Goal: Information Seeking & Learning: Learn about a topic

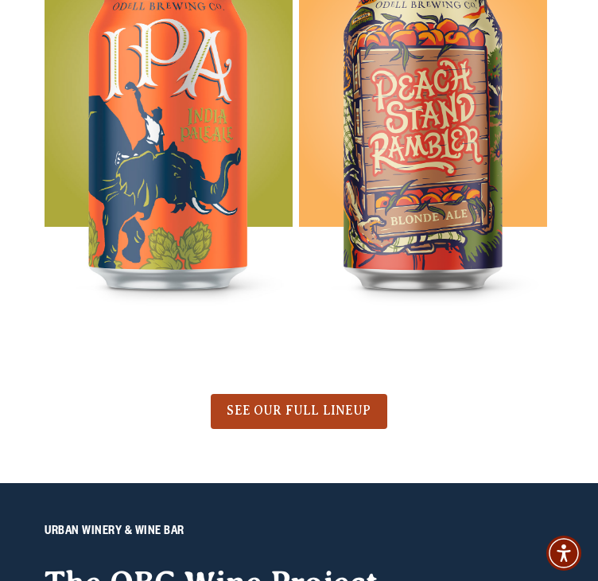
scroll to position [988, 0]
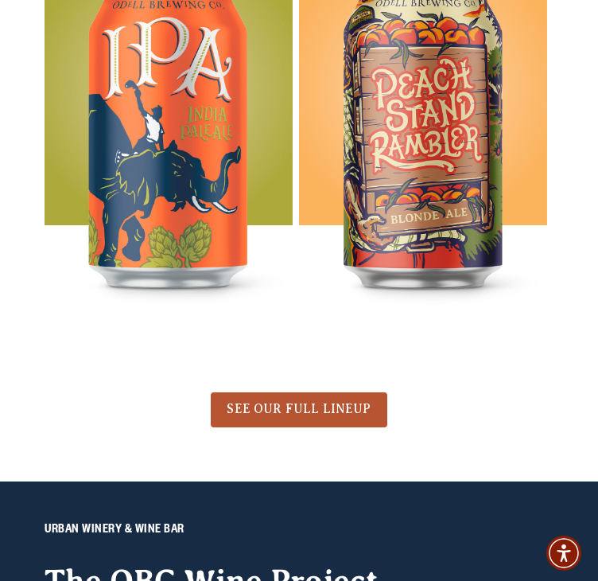
click at [288, 411] on span "SEE OUR FULL LINEUP" at bounding box center [299, 409] width 144 height 14
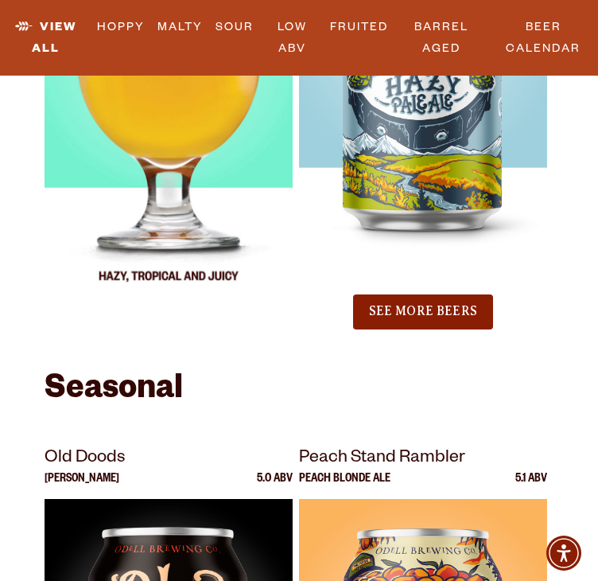
scroll to position [3114, 0]
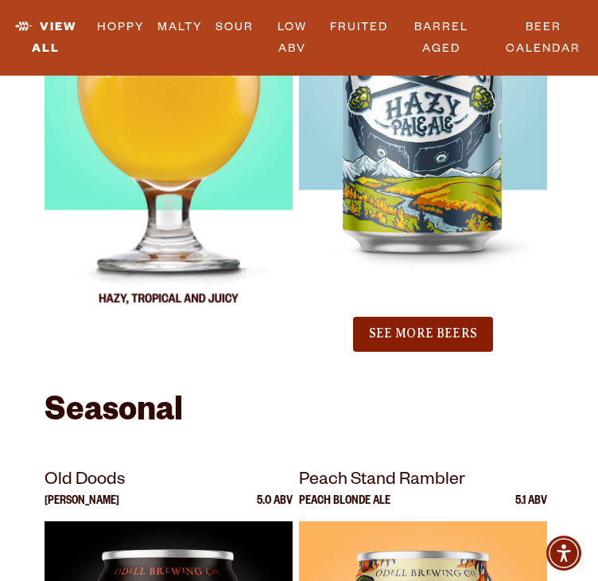
click at [153, 320] on img at bounding box center [169, 135] width 248 height 398
